Goal: Find specific page/section: Find specific page/section

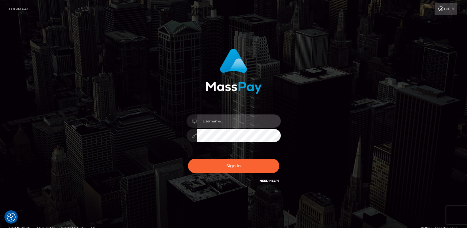
type input "[DOMAIN_NAME]"
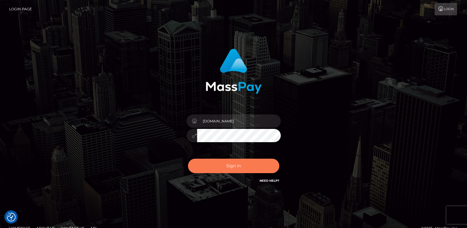
click at [216, 169] on button "Sign in" at bounding box center [233, 165] width 91 height 14
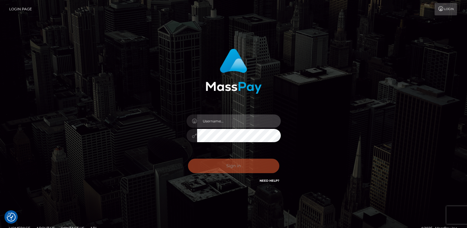
type input "[DOMAIN_NAME]"
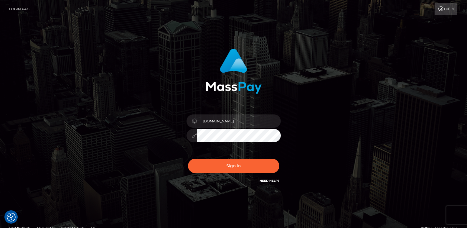
click at [200, 176] on div "0cAFcWeA7ZBsN4xWQyKS8wLbbJguS5NoGdG4jm6bHLVKLDWcwS16kR88x7Heiu0bHHiVNGCs65G_Tc6…" at bounding box center [233, 168] width 103 height 26
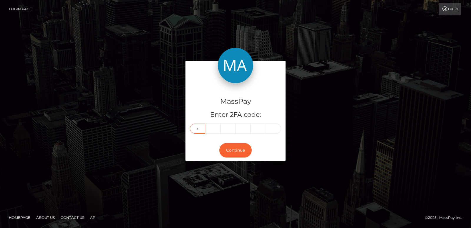
type input "2"
type input "0"
type input "1"
type input "5"
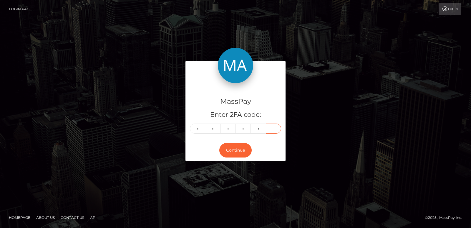
type input "5"
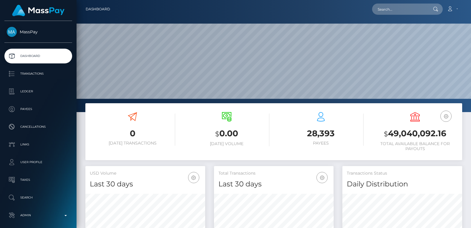
scroll to position [105, 120]
click at [390, 18] on nav "Dashboard Loading... Loading... Account Edit Profile" at bounding box center [274, 9] width 395 height 18
click at [394, 12] on input "text" at bounding box center [399, 9] width 55 height 11
paste input "yhumiemoral@gmail.com"
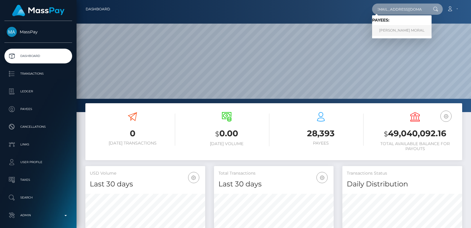
type input "yhumiemoral@gmail.com"
click at [398, 32] on link "JERRYSON GAYONA MORAL" at bounding box center [401, 30] width 59 height 11
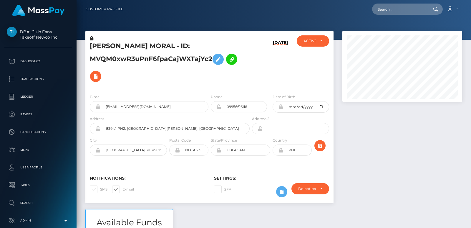
scroll to position [761, 0]
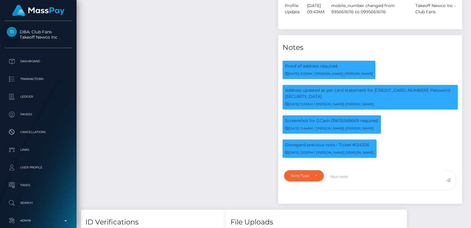
click at [468, 14] on div at bounding box center [469, 114] width 4 height 228
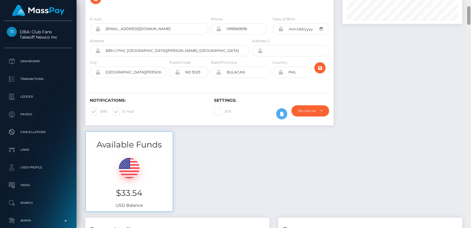
click at [468, 14] on div at bounding box center [468, 15] width 3 height 19
click at [468, 2] on div "Customer Profile Loading... Loading..." at bounding box center [274, 114] width 395 height 228
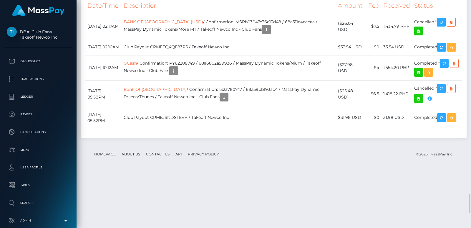
scroll to position [2147, 0]
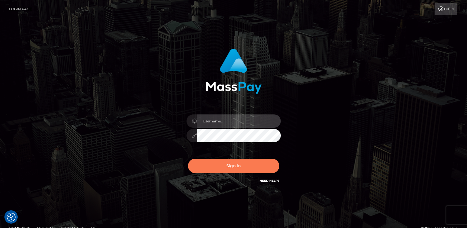
type input "[DOMAIN_NAME]"
click at [237, 168] on button "Sign in" at bounding box center [233, 165] width 91 height 14
type input "[DOMAIN_NAME]"
click at [236, 168] on button "Sign in" at bounding box center [233, 165] width 91 height 14
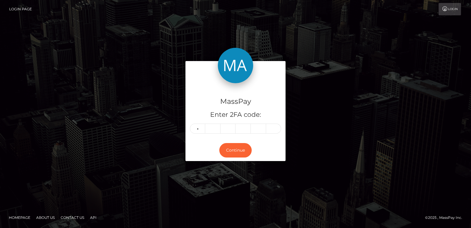
type input "6"
type input "2"
type input "7"
type input "6"
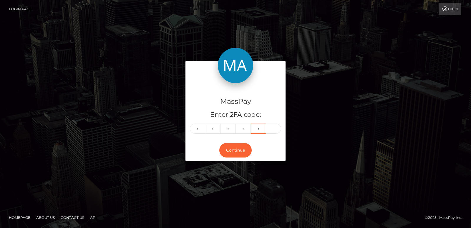
type input "5"
type input "1"
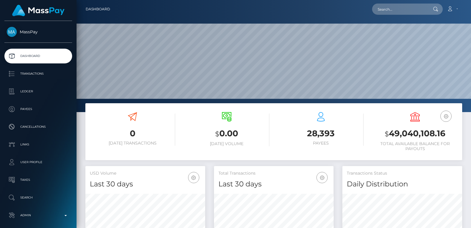
scroll to position [105, 120]
click at [416, 13] on input "text" at bounding box center [399, 9] width 55 height 11
paste input "yhumiemoral@gmail.com"
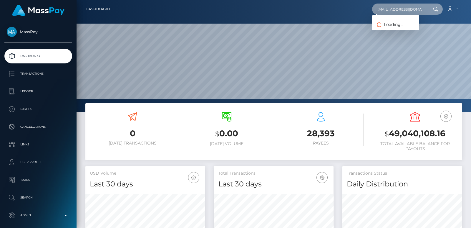
type input "yhumiemoral@gmail.com"
click at [400, 10] on input "yhumiemoral@gmail.com" at bounding box center [399, 9] width 55 height 11
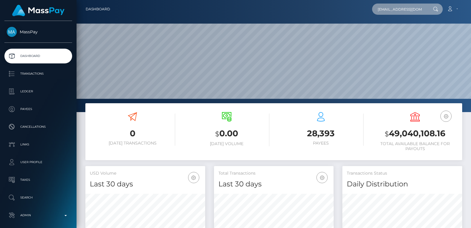
click at [400, 10] on input "yhumiemoral@gmail.com" at bounding box center [399, 9] width 55 height 11
paste input "yhumiemoral@gmail.com"
type input "yhumiemoral@gmail.com"
click at [382, 11] on input "yhumiemoral@gmail.com" at bounding box center [399, 9] width 55 height 11
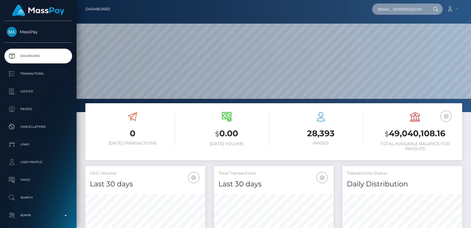
click at [382, 11] on input "yhumiemoral@gmail.com" at bounding box center [399, 9] width 55 height 11
paste input "yhumiemoral@gmail.com"
type input "yhumiemoral@gmail.com"
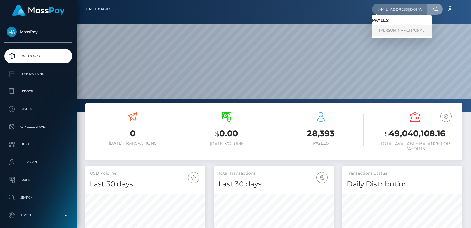
click at [400, 32] on link "JERRYSON GAYONA MORAL" at bounding box center [401, 30] width 59 height 11
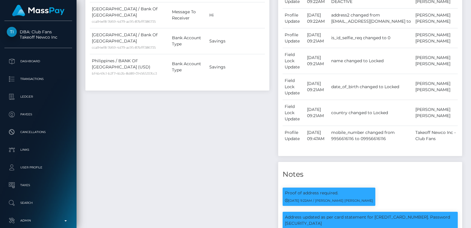
scroll to position [761, 0]
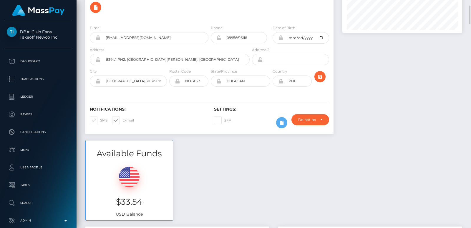
scroll to position [0, 0]
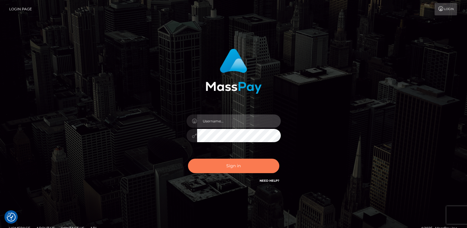
type input "ts2.es"
click at [208, 169] on button "Sign in" at bounding box center [233, 165] width 91 height 14
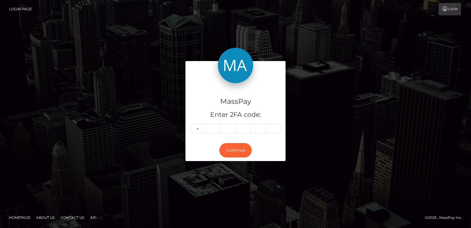
type input "0"
type input "3"
type input "6"
type input "3"
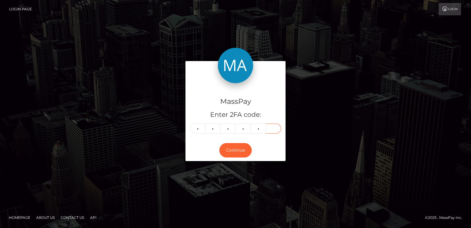
type input "3"
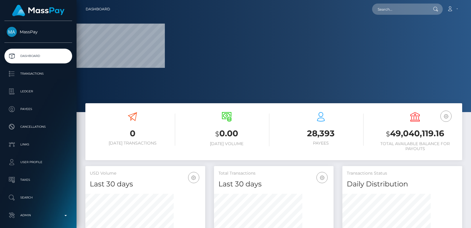
scroll to position [105, 120]
